Goal: Information Seeking & Learning: Check status

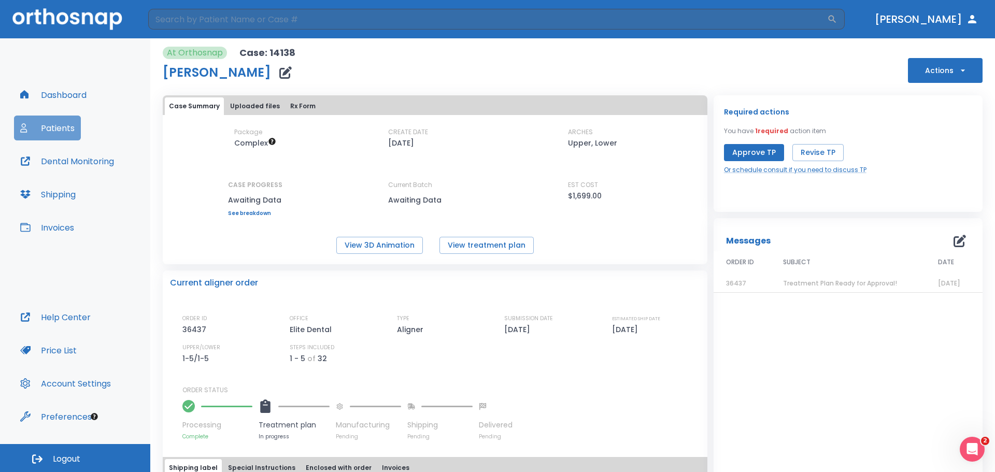
click at [34, 126] on button "Patients" at bounding box center [47, 128] width 67 height 25
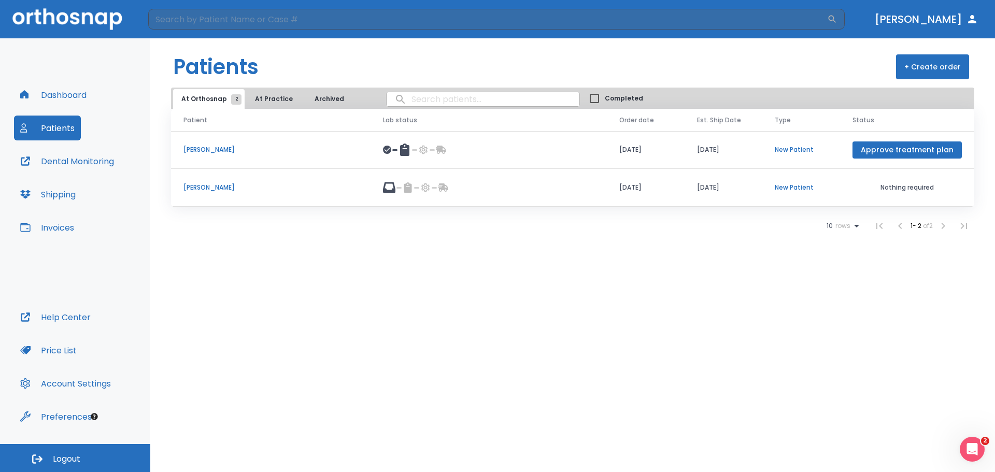
click at [244, 142] on td "[PERSON_NAME]" at bounding box center [270, 150] width 199 height 38
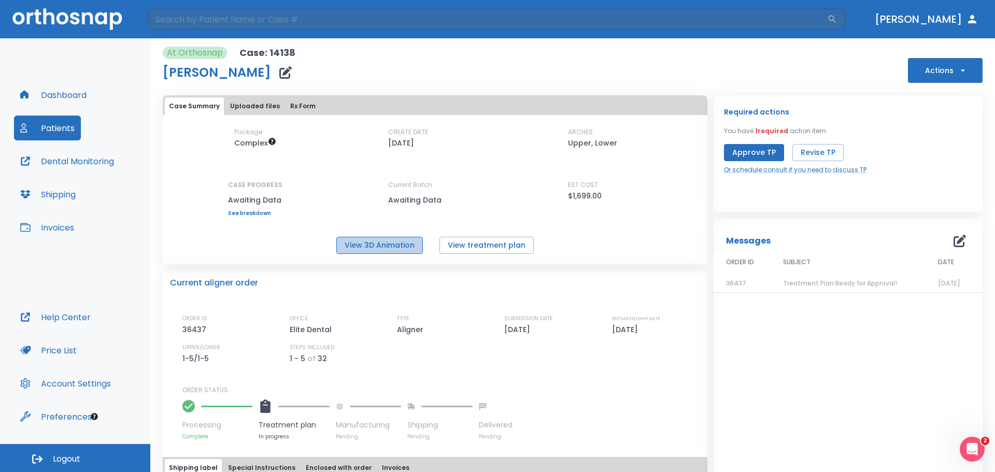
click at [403, 239] on button "View 3D Animation" at bounding box center [379, 245] width 87 height 17
click at [739, 273] on th "ORDER ID" at bounding box center [741, 263] width 57 height 24
click at [737, 278] on td "36437" at bounding box center [741, 284] width 57 height 18
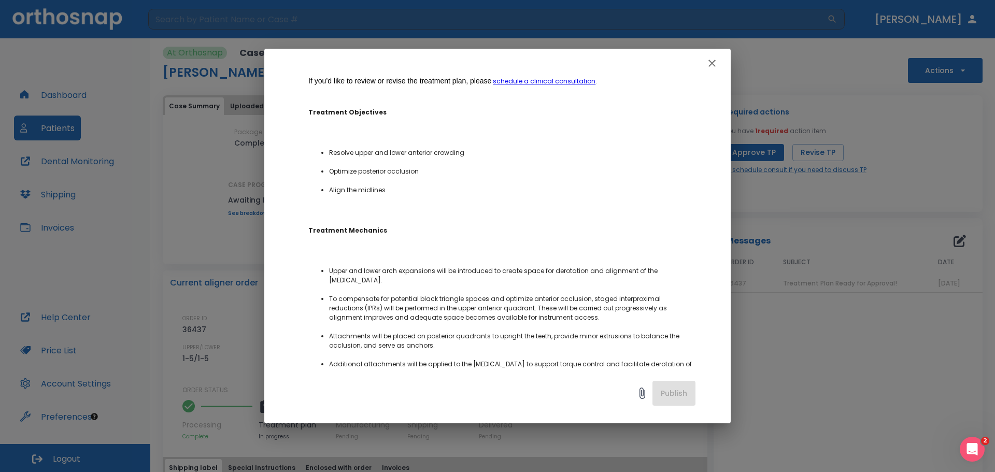
scroll to position [155, 0]
click at [716, 62] on icon "button" at bounding box center [712, 63] width 12 height 12
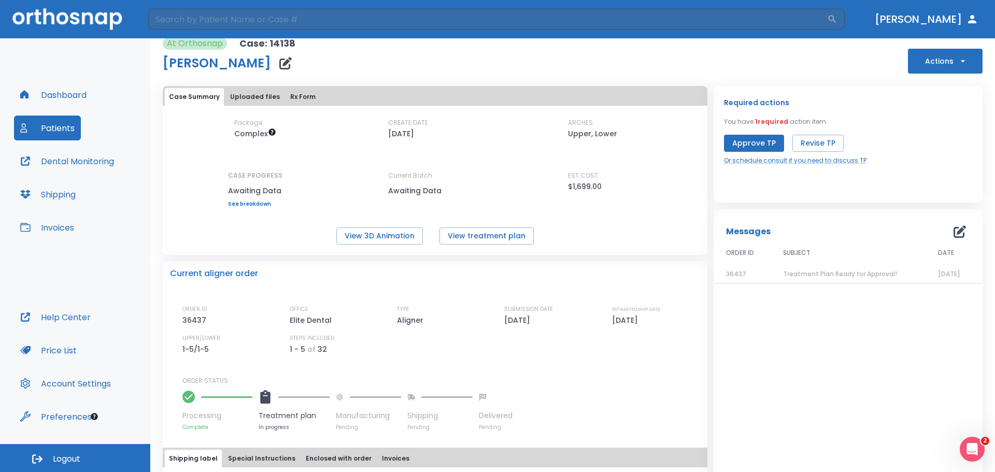
scroll to position [0, 0]
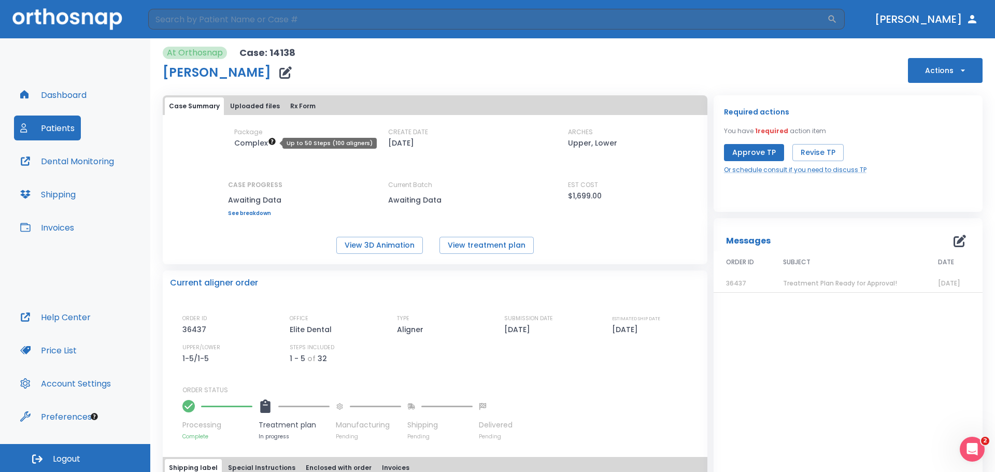
click at [270, 144] on icon "Up to 50 Steps (100 aligners)" at bounding box center [272, 141] width 7 height 7
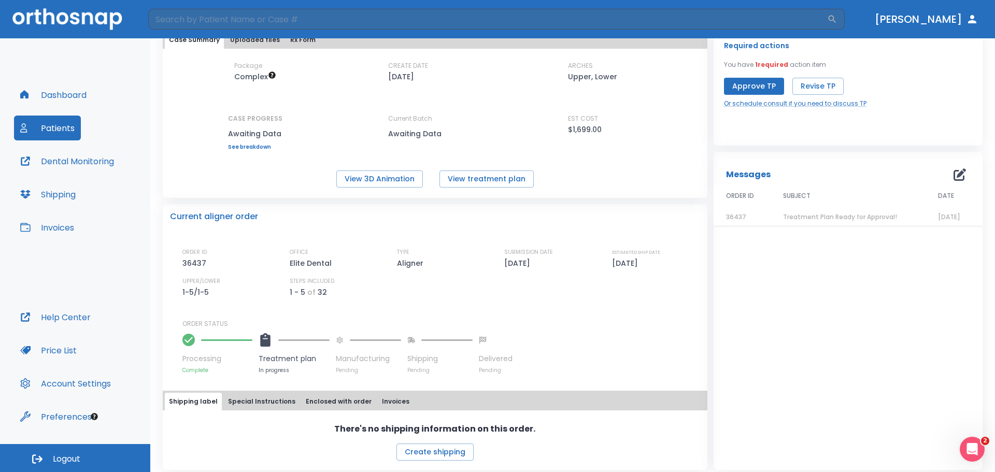
scroll to position [73, 0]
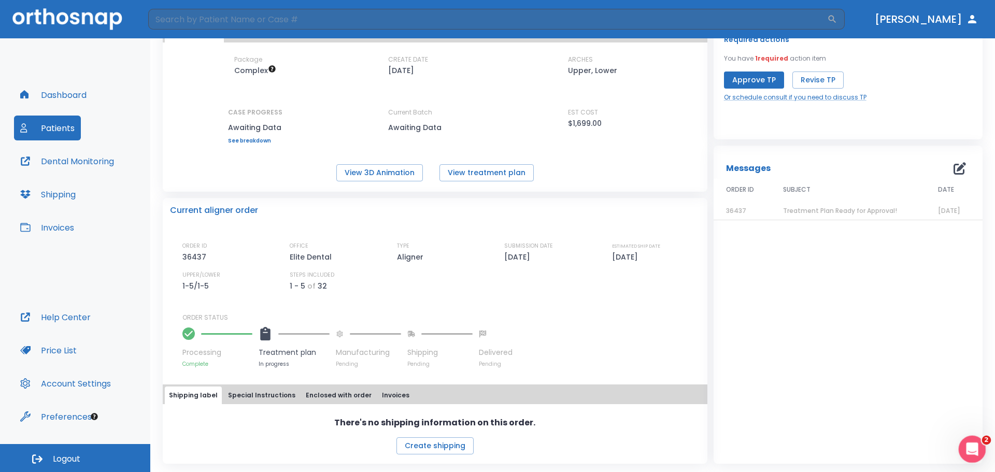
click at [959, 446] on div "Open Intercom Messenger" at bounding box center [970, 448] width 34 height 34
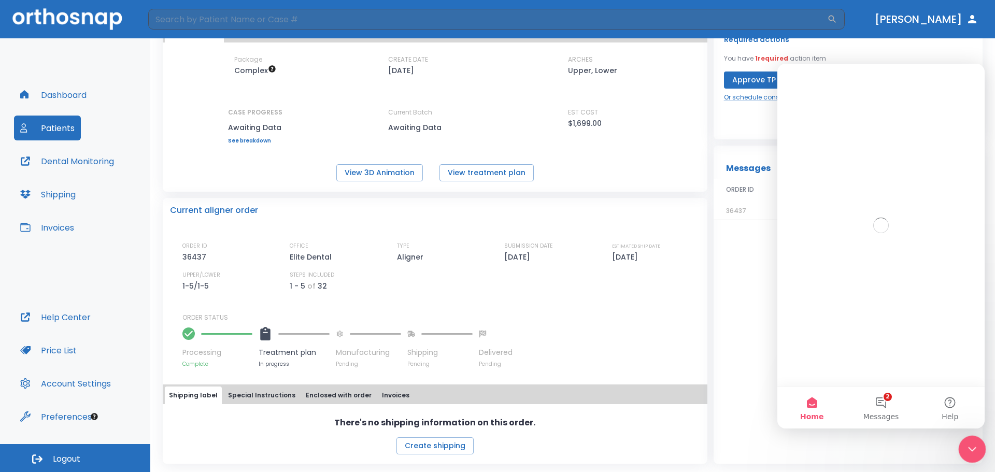
scroll to position [0, 0]
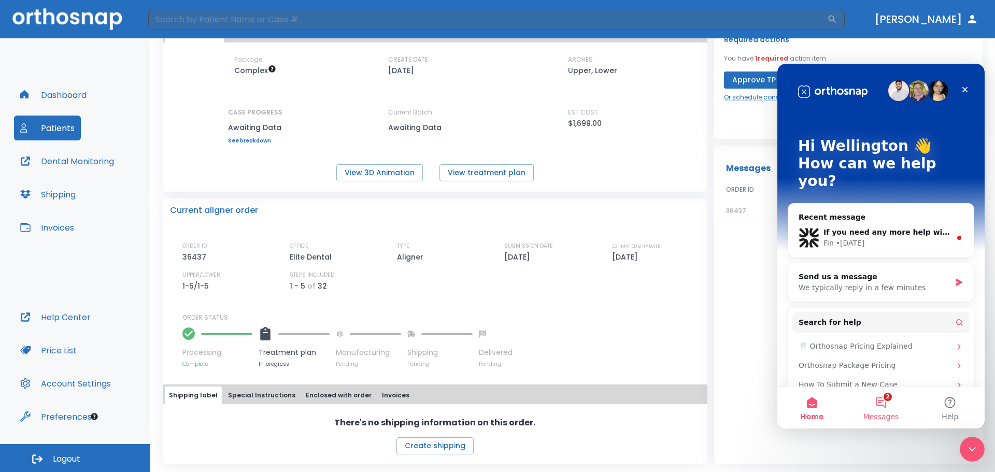
click at [879, 413] on span "Messages" at bounding box center [881, 416] width 36 height 7
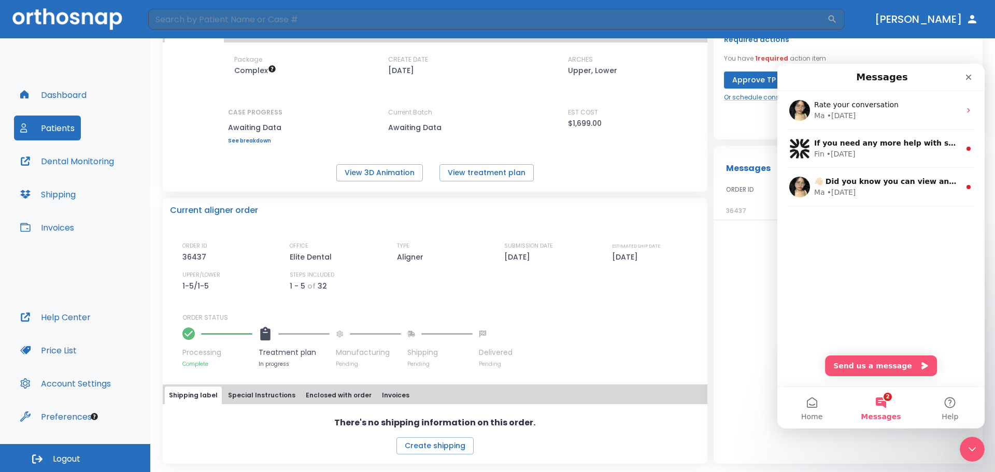
click at [721, 343] on div "Messages ORDER ID SUBJECT DATE 36437 Treatment Plan Ready for Approval! [DATE]" at bounding box center [847, 305] width 269 height 318
